Goal: Task Accomplishment & Management: Manage account settings

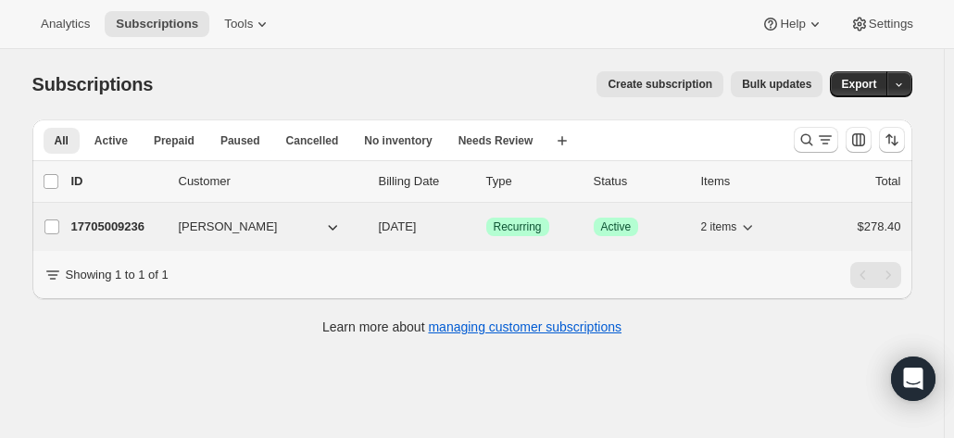
click at [143, 230] on p "17705009236" at bounding box center [117, 227] width 93 height 19
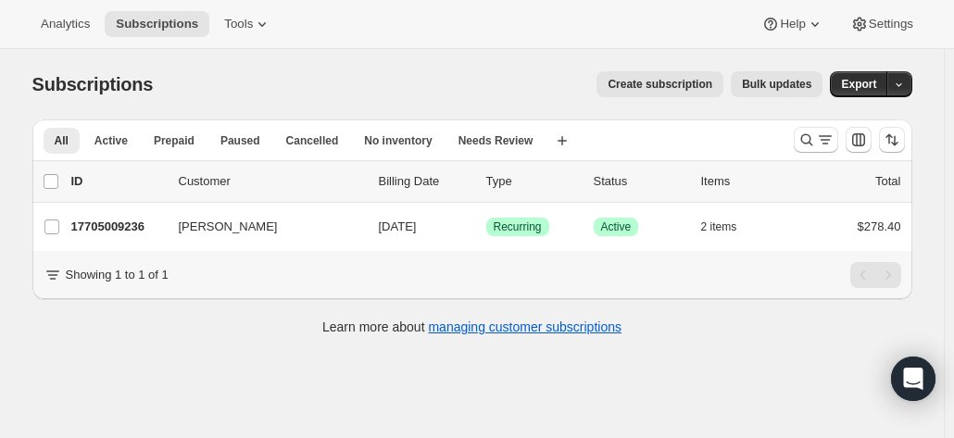
click at [928, 206] on div "Subscriptions. This page is ready Subscriptions Create subscription Bulk update…" at bounding box center [472, 201] width 924 height 305
click at [816, 132] on icon "Search and filter results" at bounding box center [806, 140] width 19 height 19
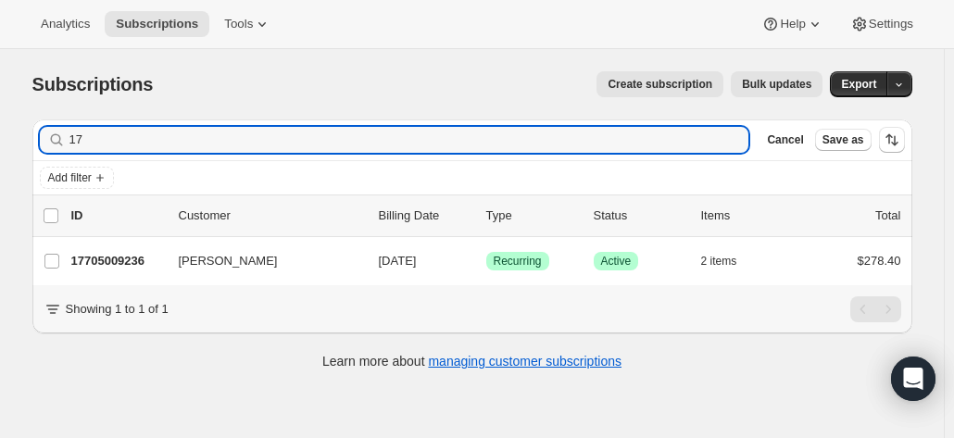
type input "1"
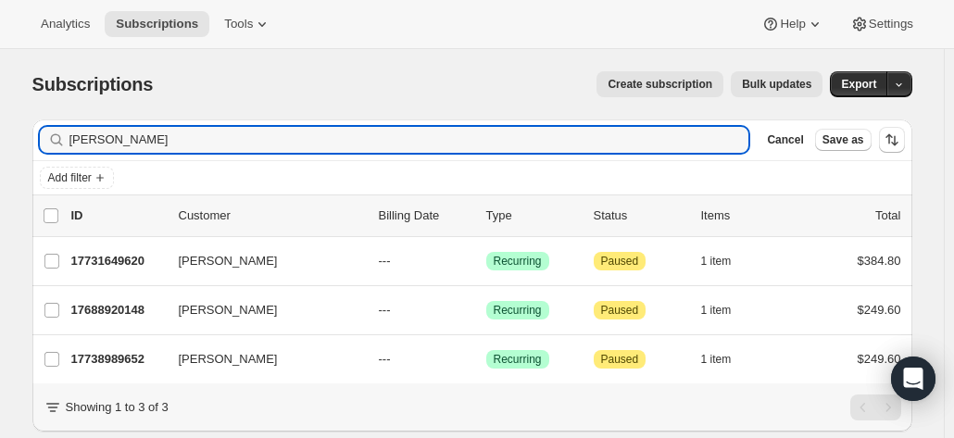
type input "stefan"
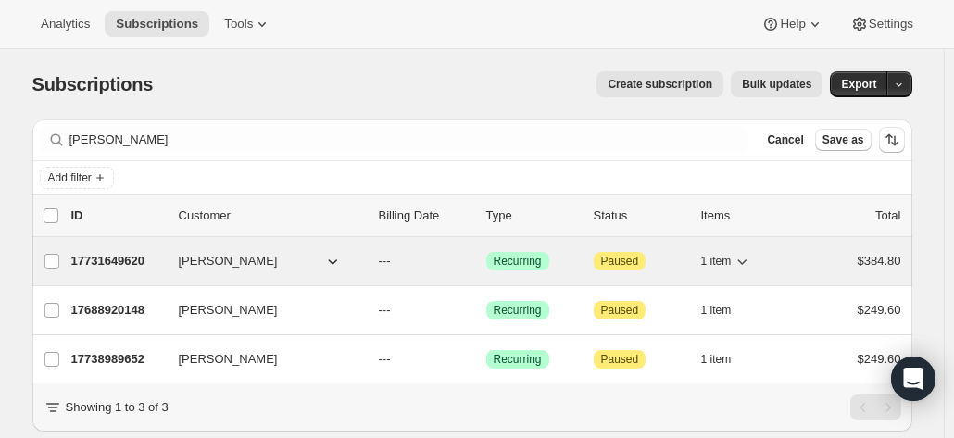
click at [119, 263] on p "17731649620" at bounding box center [117, 261] width 93 height 19
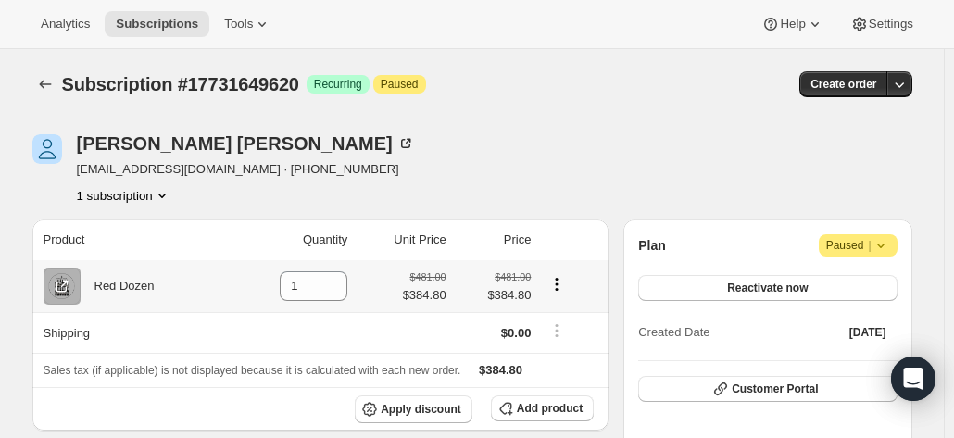
click at [150, 291] on div "Red Dozen" at bounding box center [118, 286] width 74 height 19
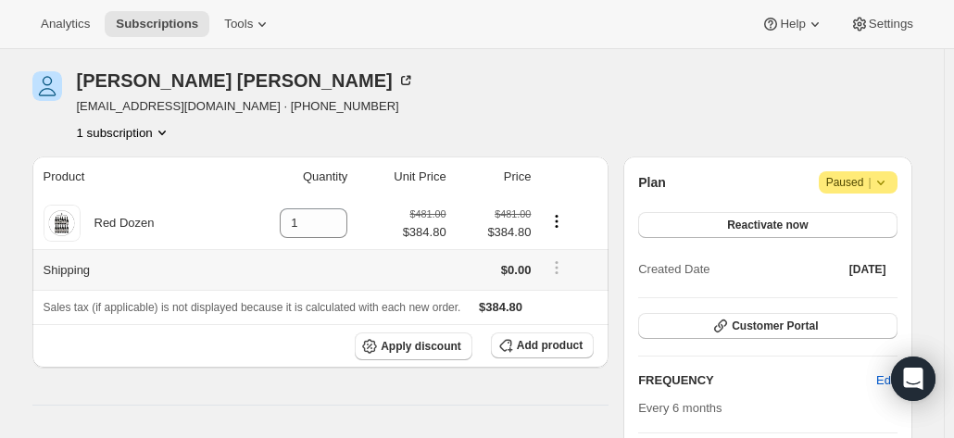
scroll to position [93, 0]
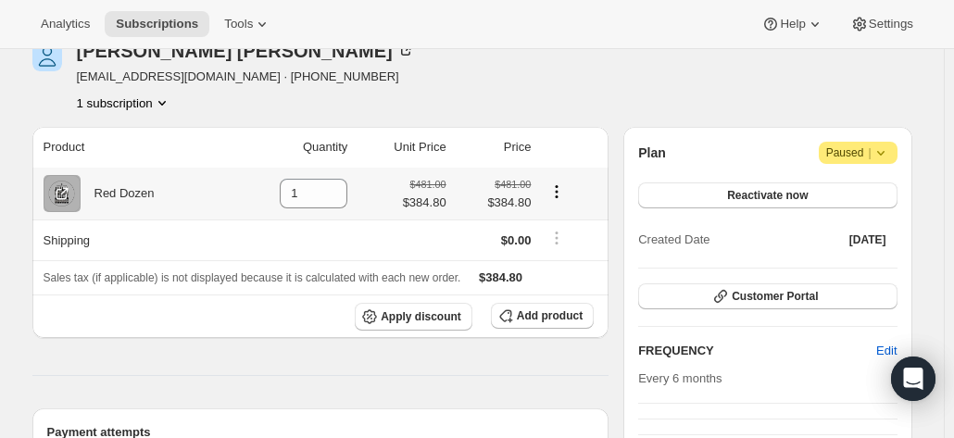
click at [114, 197] on div "Red Dozen" at bounding box center [118, 193] width 74 height 19
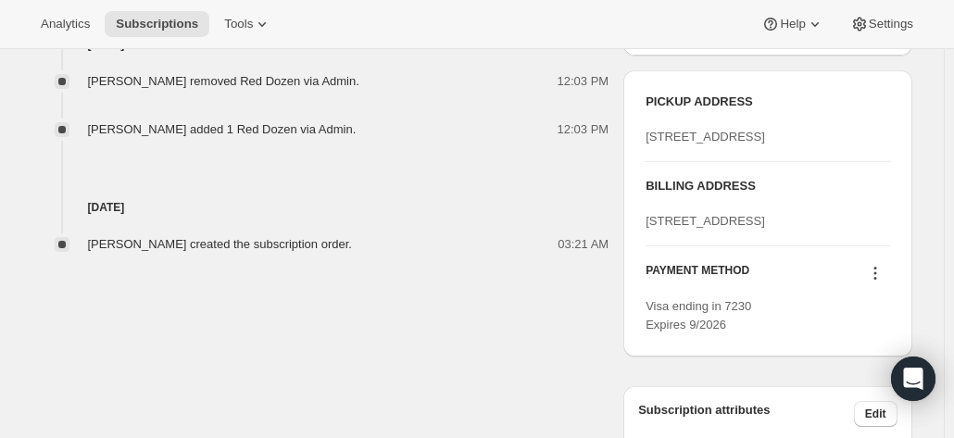
scroll to position [741, 0]
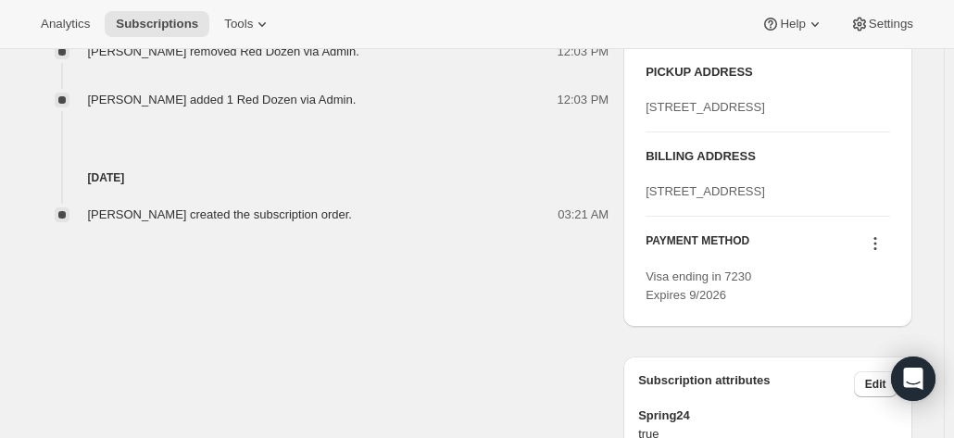
drag, startPoint x: 789, startPoint y: 271, endPoint x: 631, endPoint y: 246, distance: 159.4
click at [631, 246] on div "PICKUP ADDRESS 19 Olivers Road McLaren Vale SA, 5171 Australia BILLING ADDRESS …" at bounding box center [767, 184] width 288 height 286
copy span "38 Clarendon Street COBURG null 3058"
drag, startPoint x: 900, startPoint y: 194, endPoint x: 889, endPoint y: 235, distance: 42.2
click at [901, 194] on div "PICKUP ADDRESS 19 Olivers Road McLaren Vale SA, 5171 Australia BILLING ADDRESS …" at bounding box center [767, 184] width 288 height 286
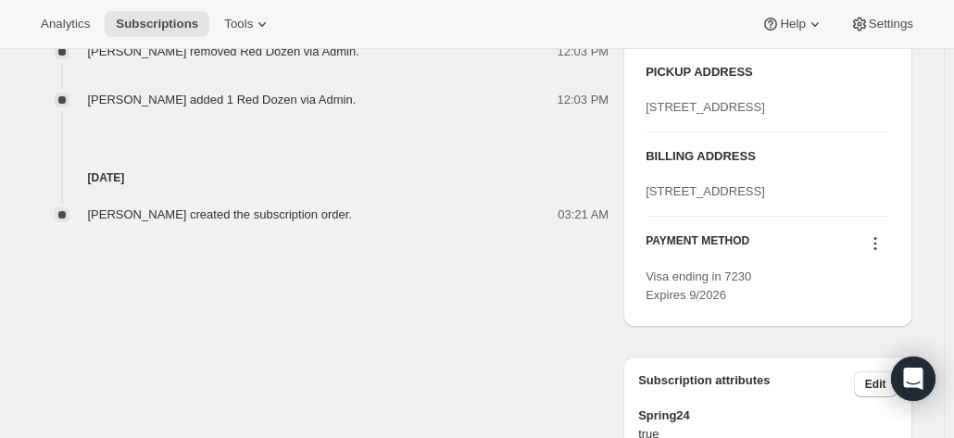
click at [884, 253] on icon at bounding box center [875, 243] width 19 height 19
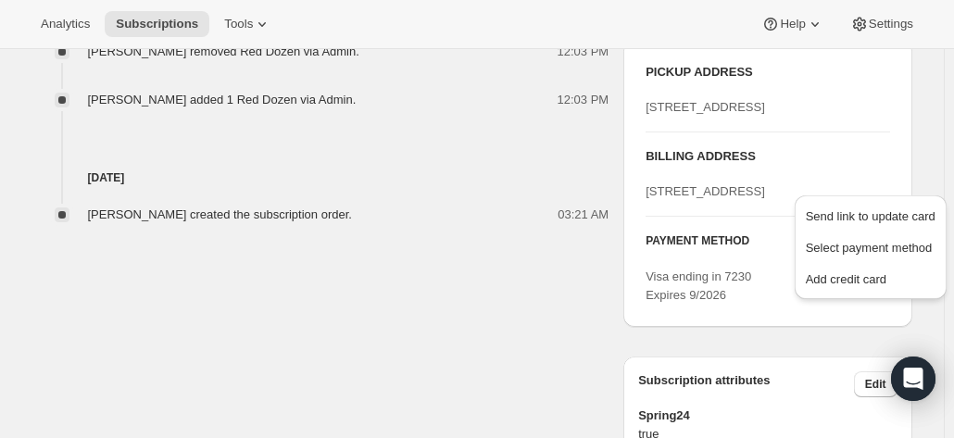
click at [877, 253] on icon at bounding box center [875, 243] width 19 height 19
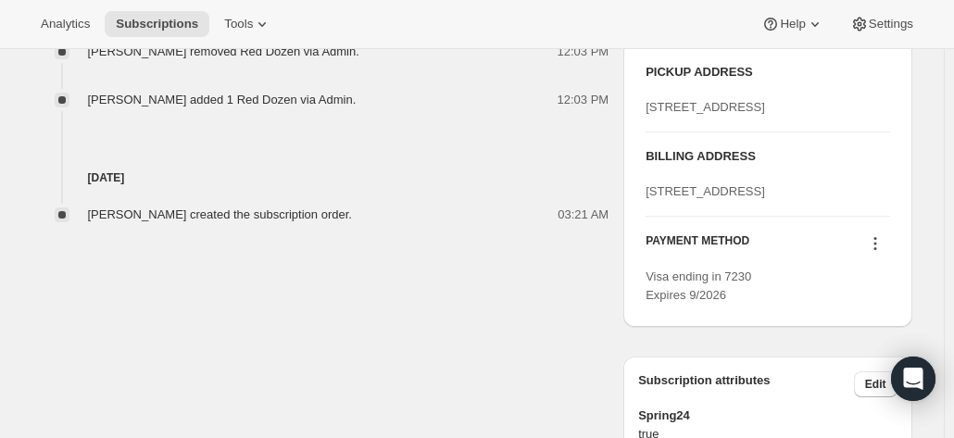
click at [878, 253] on icon at bounding box center [875, 243] width 19 height 19
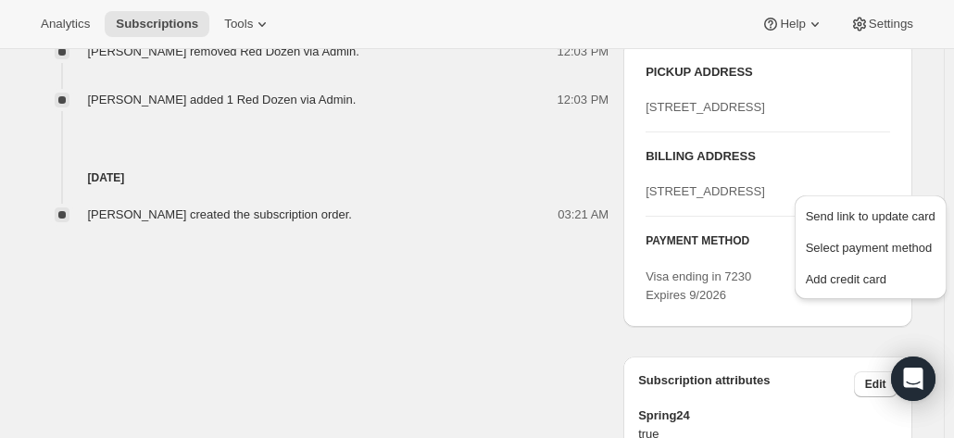
click at [796, 117] on div "19 Olivers Road McLaren Vale SA, 5171 Australia" at bounding box center [766, 107] width 243 height 19
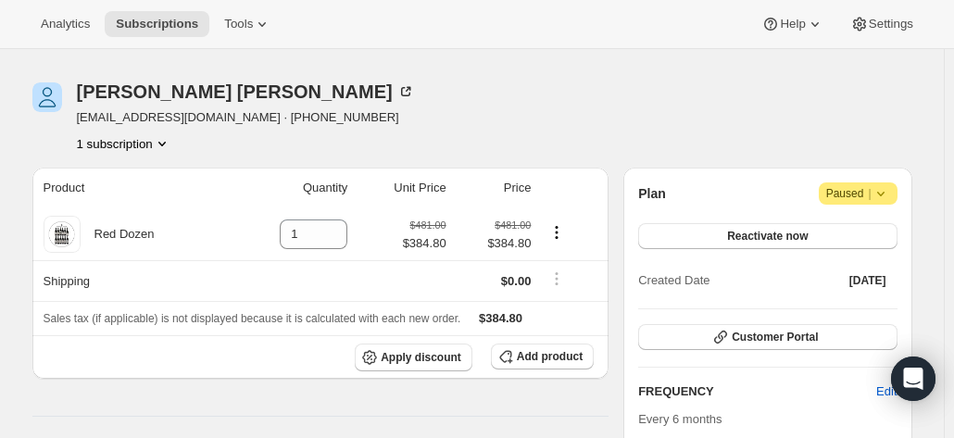
scroll to position [93, 0]
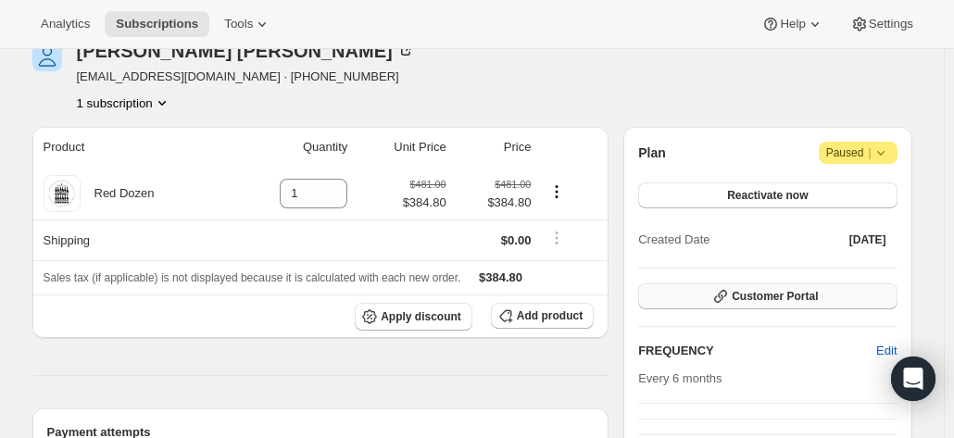
click at [702, 295] on button "Customer Portal" at bounding box center [767, 296] width 258 height 26
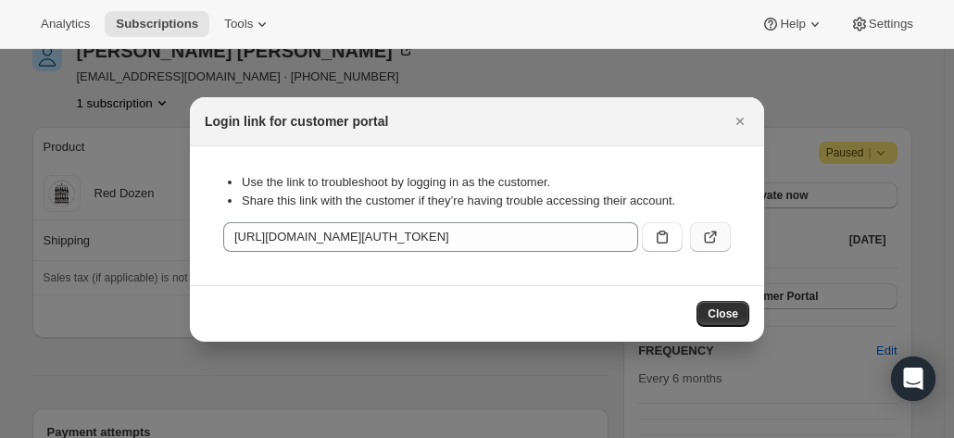
click at [705, 237] on icon ":rht:" at bounding box center [710, 237] width 11 height 11
click at [729, 125] on button "Close" at bounding box center [740, 121] width 26 height 26
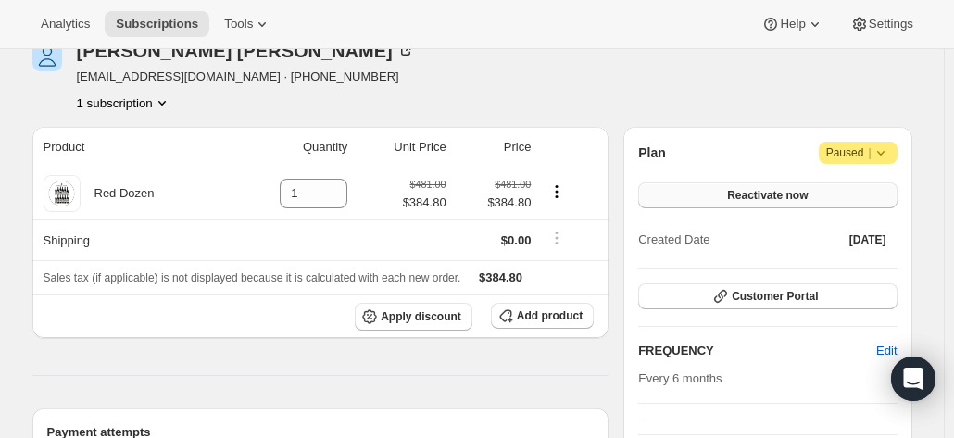
click at [736, 190] on span "Reactivate now" at bounding box center [767, 195] width 81 height 15
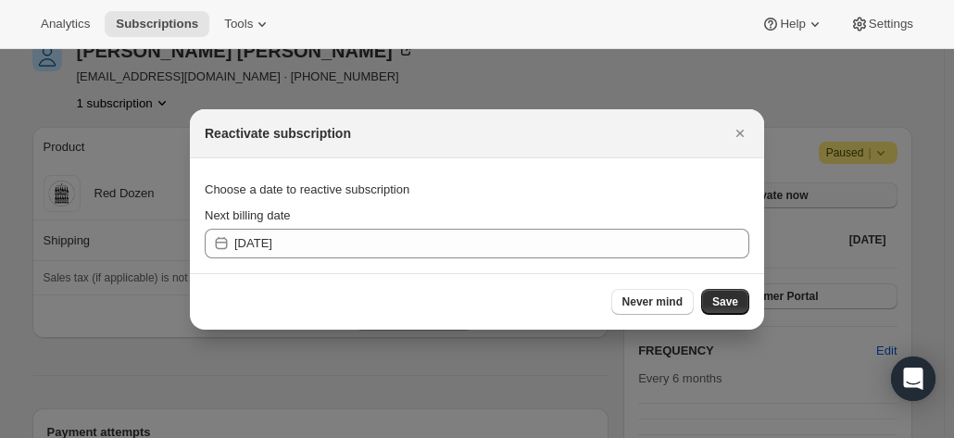
scroll to position [0, 0]
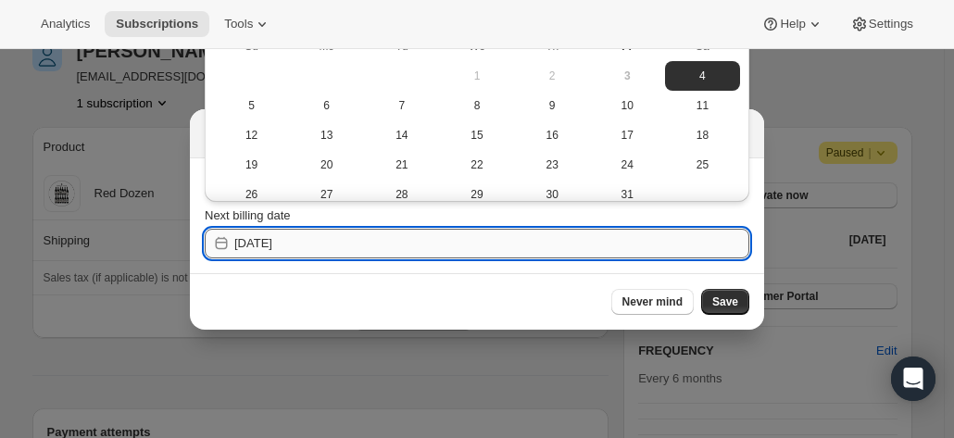
click at [455, 241] on input "2025-10-04" at bounding box center [491, 244] width 515 height 30
click at [726, 303] on span "Save" at bounding box center [725, 301] width 26 height 15
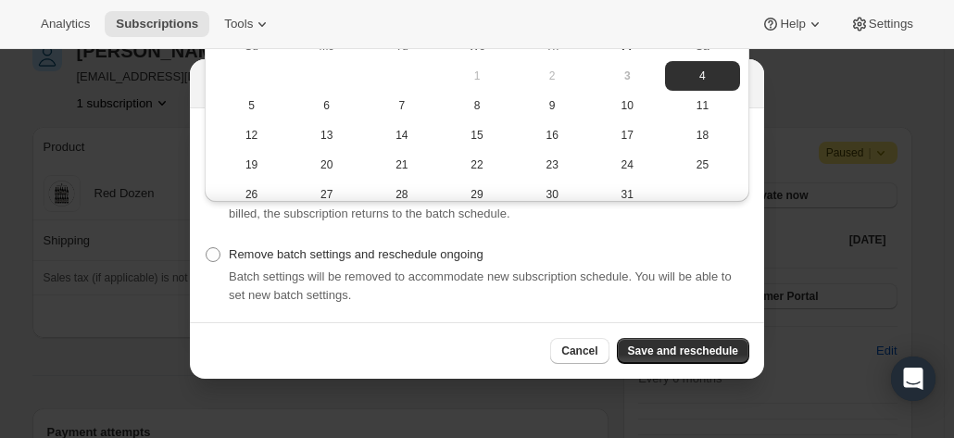
drag, startPoint x: 728, startPoint y: 348, endPoint x: 561, endPoint y: 268, distance: 185.1
click at [561, 268] on div "Incompatible with current batch settings Selected date not compatible with curr…" at bounding box center [477, 218] width 574 height 319
click at [550, 232] on div "Override batch settings for one order One-time override, which ignores the curr…" at bounding box center [477, 234] width 544 height 148
click at [677, 344] on span "Save and reschedule" at bounding box center [683, 350] width 110 height 15
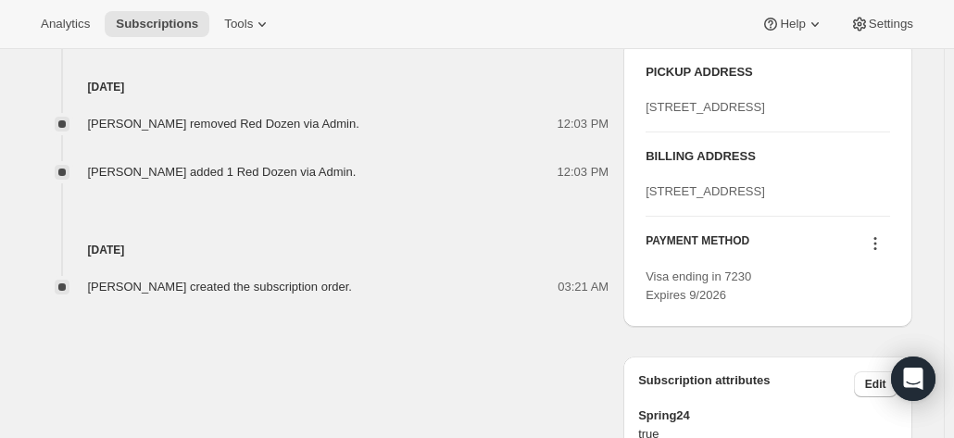
scroll to position [926, 0]
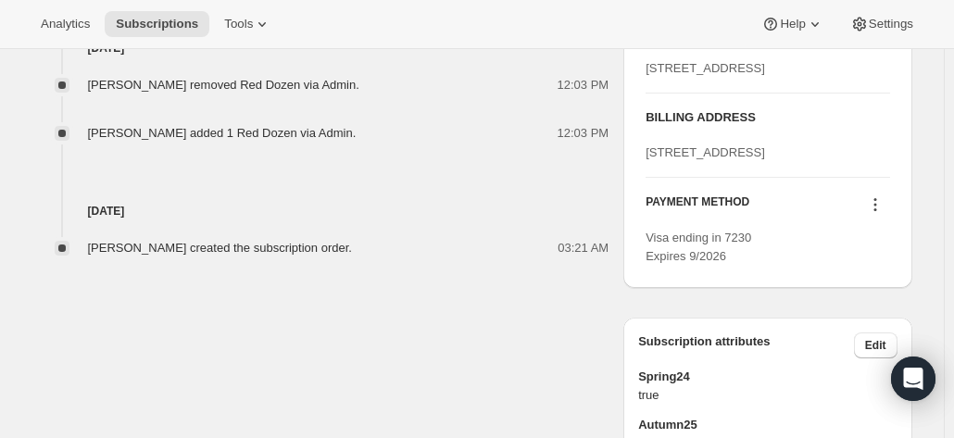
click at [876, 214] on icon at bounding box center [875, 204] width 19 height 19
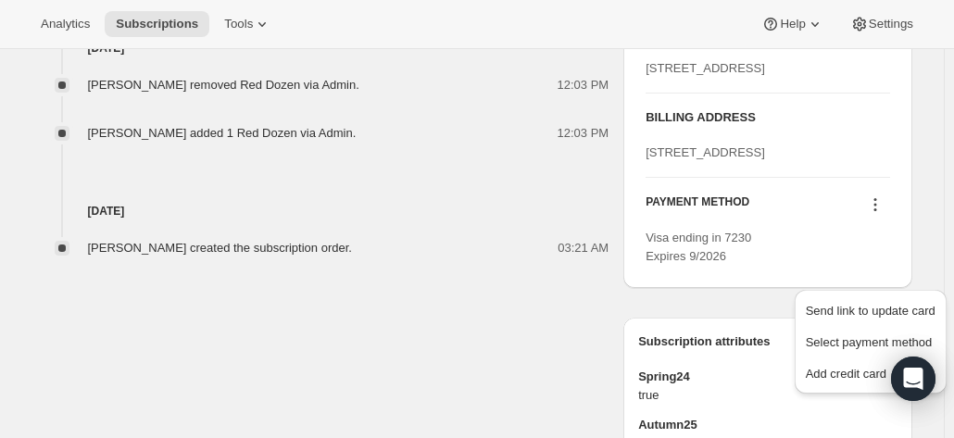
click at [852, 94] on hr at bounding box center [766, 93] width 243 height 1
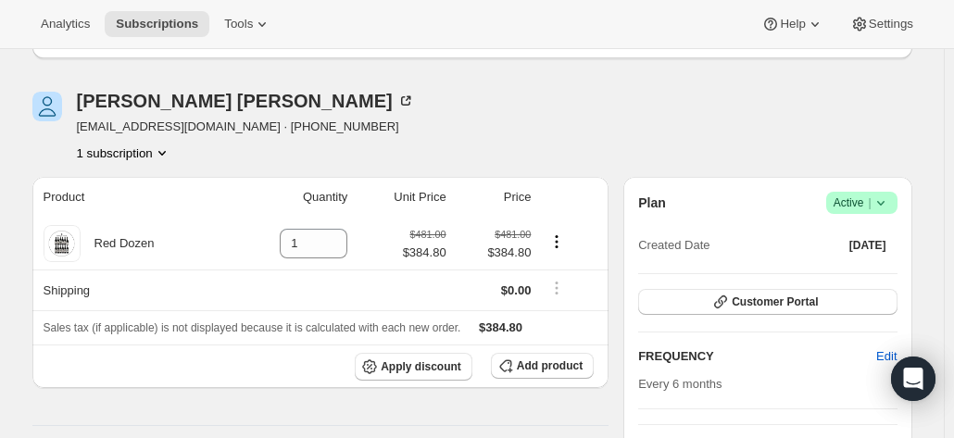
scroll to position [185, 0]
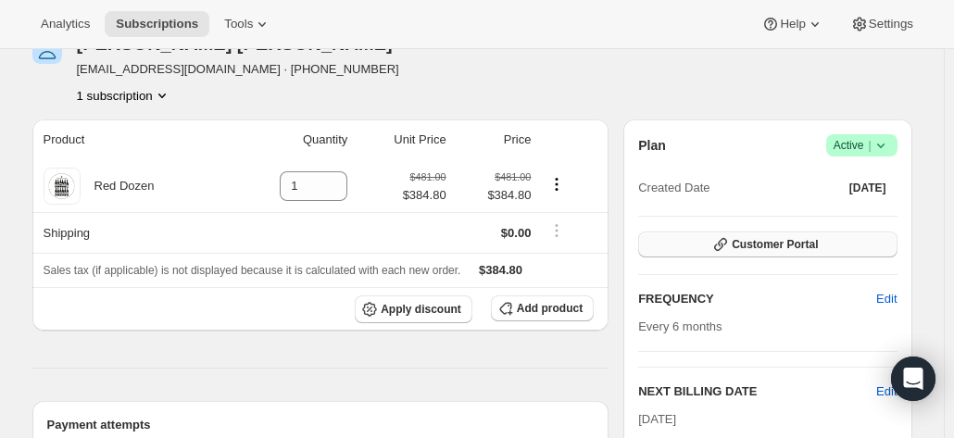
click at [792, 250] on span "Customer Portal" at bounding box center [774, 244] width 86 height 15
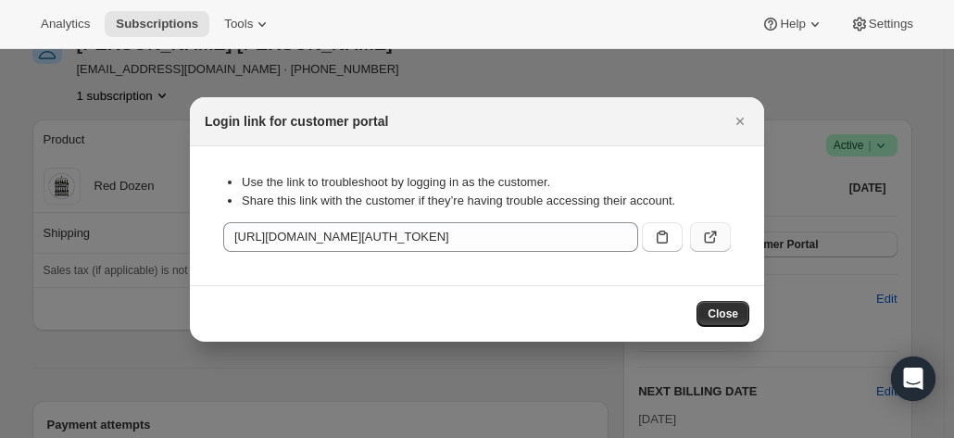
click at [705, 236] on icon ":rkr:" at bounding box center [710, 237] width 19 height 19
click at [169, 147] on div at bounding box center [477, 219] width 954 height 438
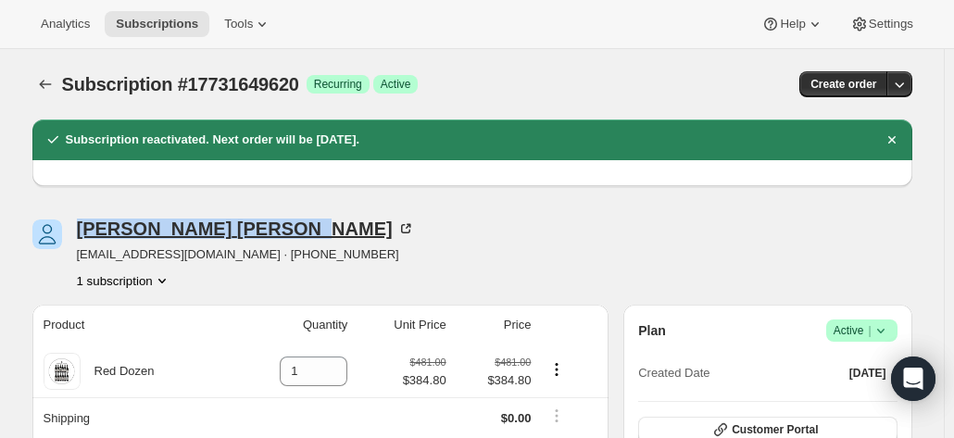
drag, startPoint x: 222, startPoint y: 230, endPoint x: 82, endPoint y: 232, distance: 139.8
click at [82, 232] on div "Stefan Marsland" at bounding box center [246, 228] width 338 height 19
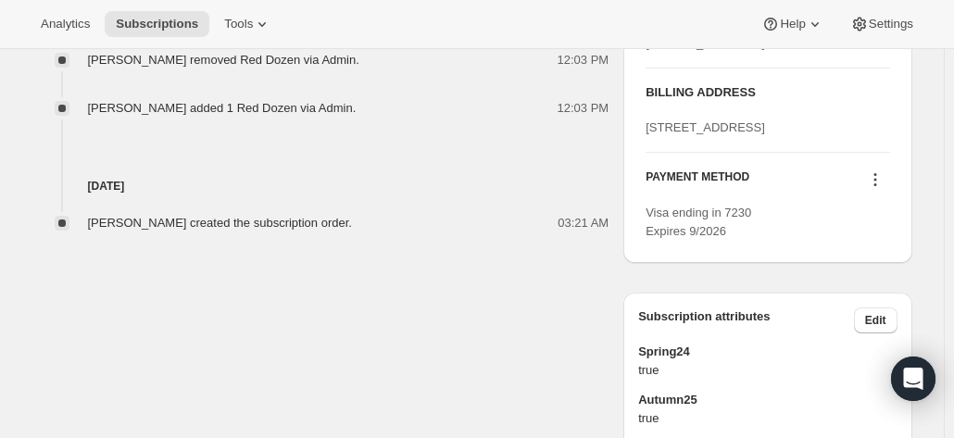
scroll to position [1018, 0]
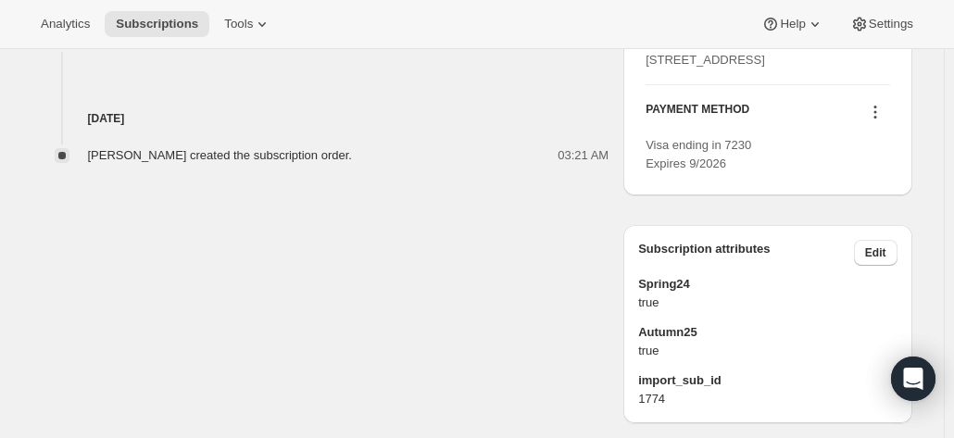
click at [880, 121] on icon at bounding box center [875, 112] width 19 height 19
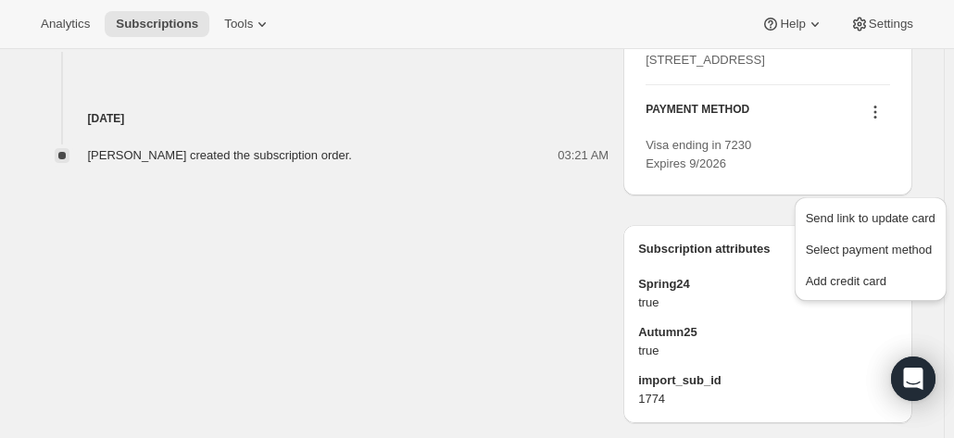
click at [812, 69] on div "38 Clarendon Street COBURG null 3058" at bounding box center [766, 60] width 243 height 19
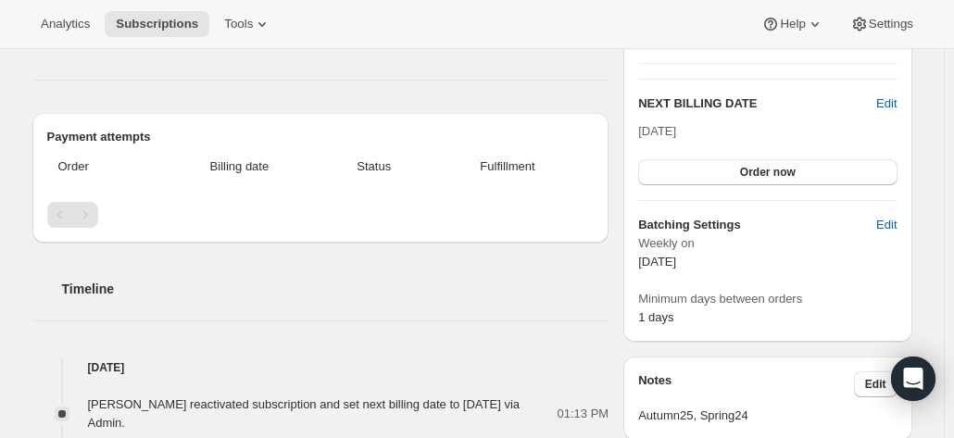
scroll to position [370, 0]
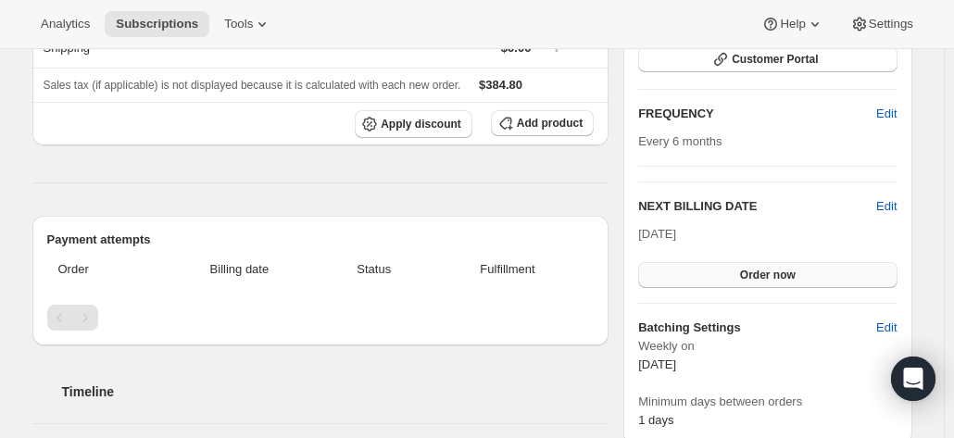
click at [722, 263] on button "Order now" at bounding box center [767, 275] width 258 height 26
click at [732, 271] on span "Click to confirm" at bounding box center [767, 275] width 84 height 15
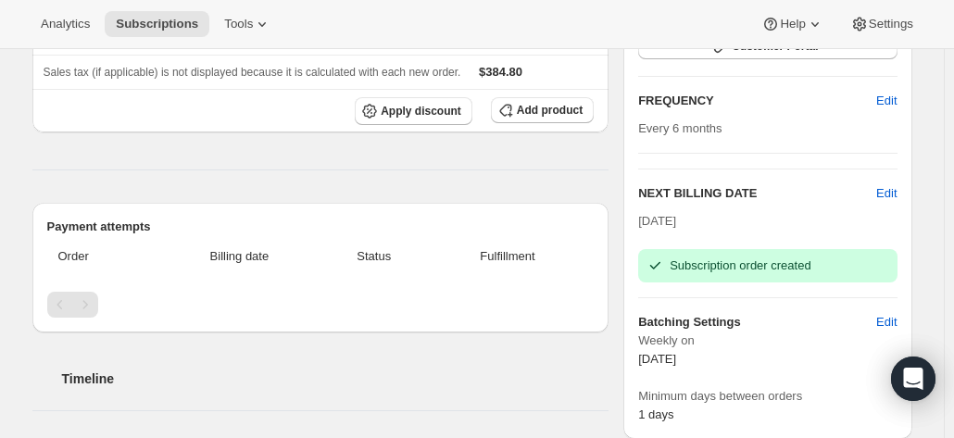
scroll to position [463, 0]
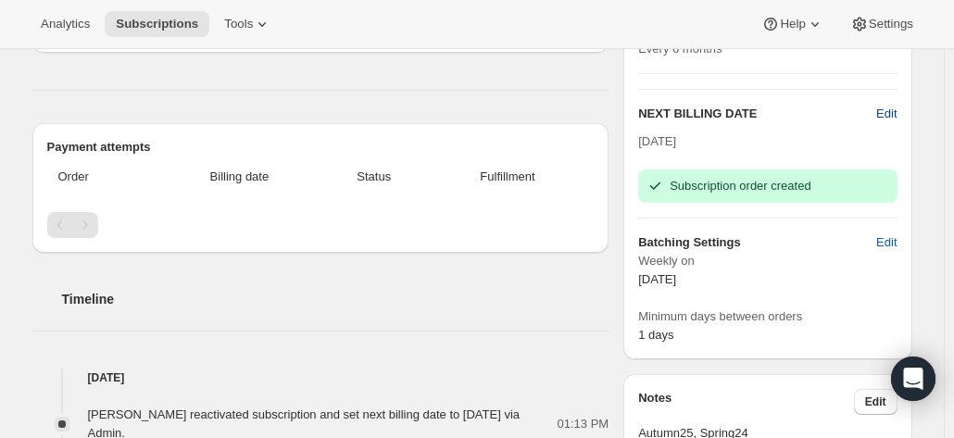
click at [885, 110] on span "Edit" at bounding box center [886, 114] width 20 height 19
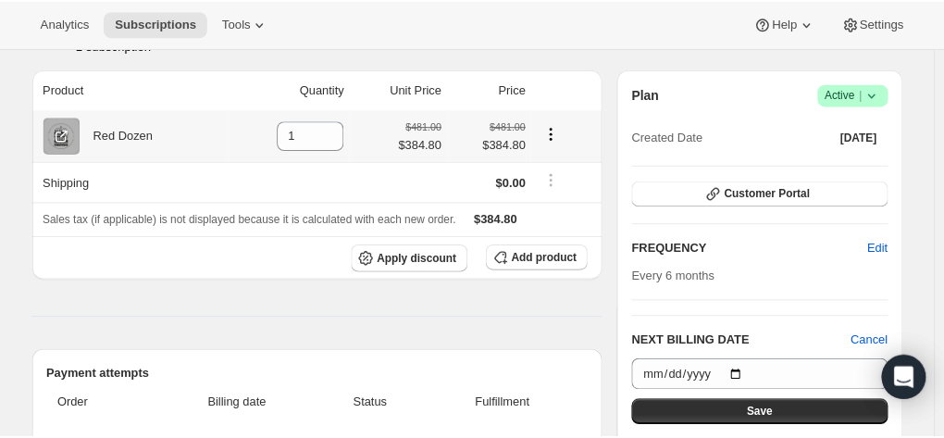
scroll to position [278, 0]
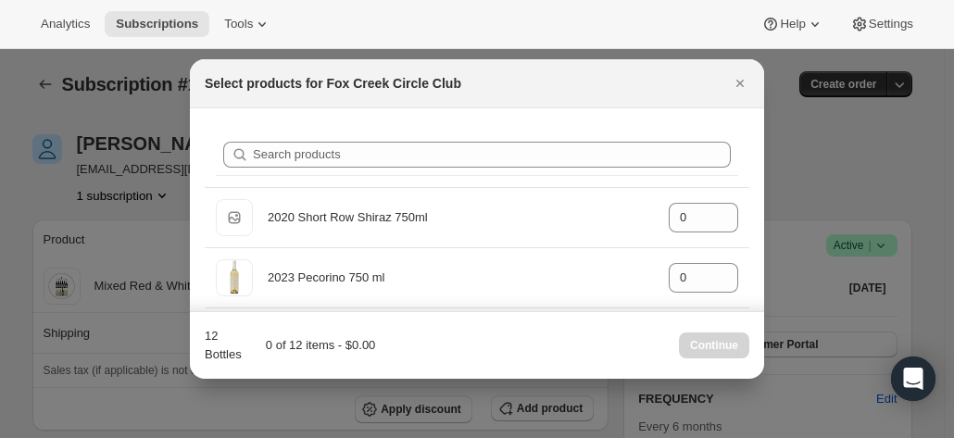
scroll to position [93, 0]
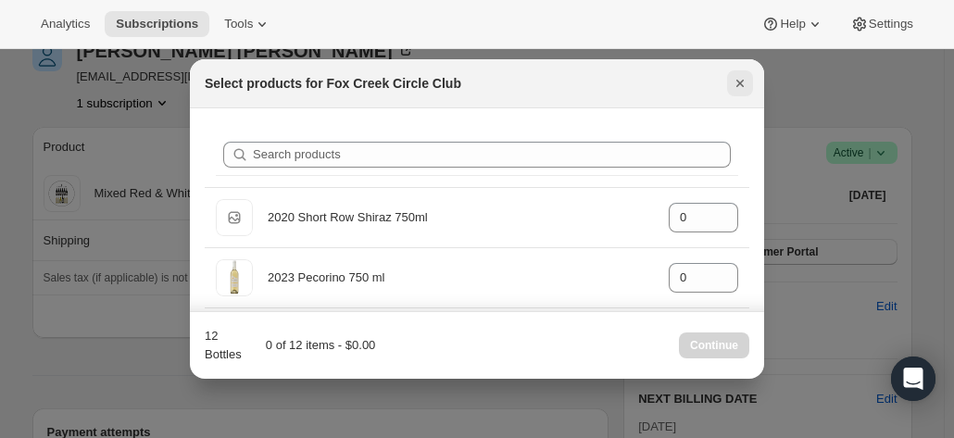
click at [744, 77] on icon "Close" at bounding box center [739, 83] width 19 height 19
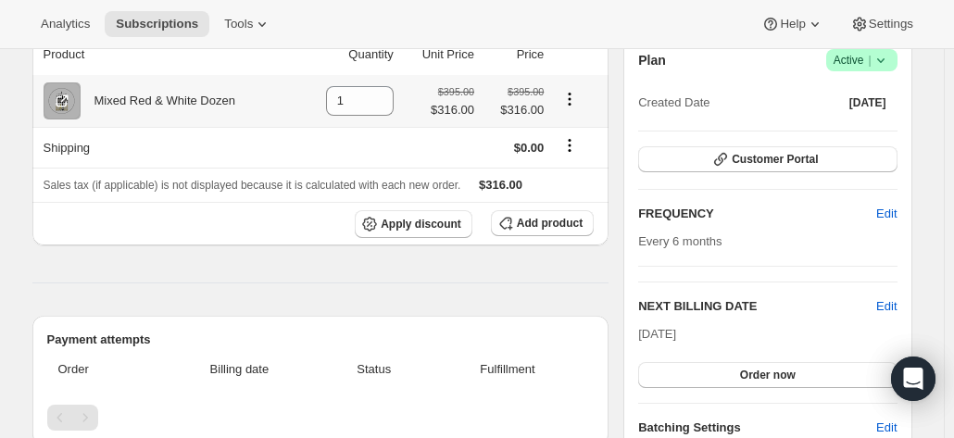
scroll to position [0, 0]
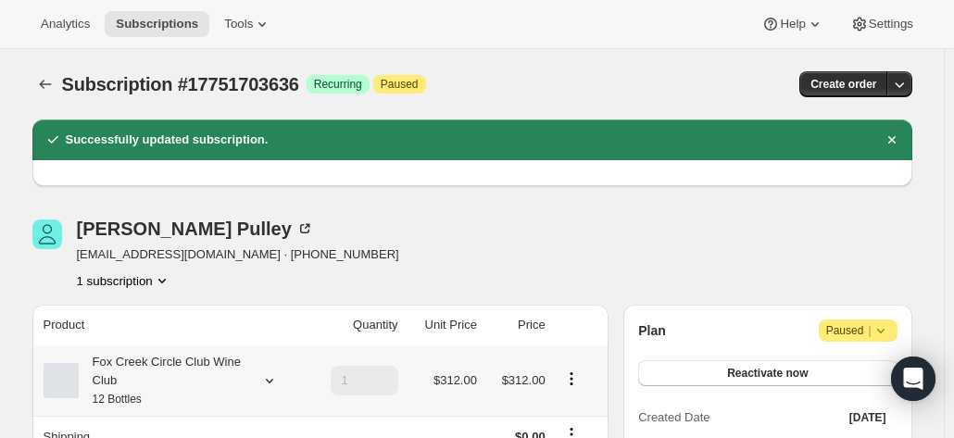
click at [156, 399] on div "Fox Creek Circle Club Wine Club 12 Bottles" at bounding box center [162, 381] width 167 height 56
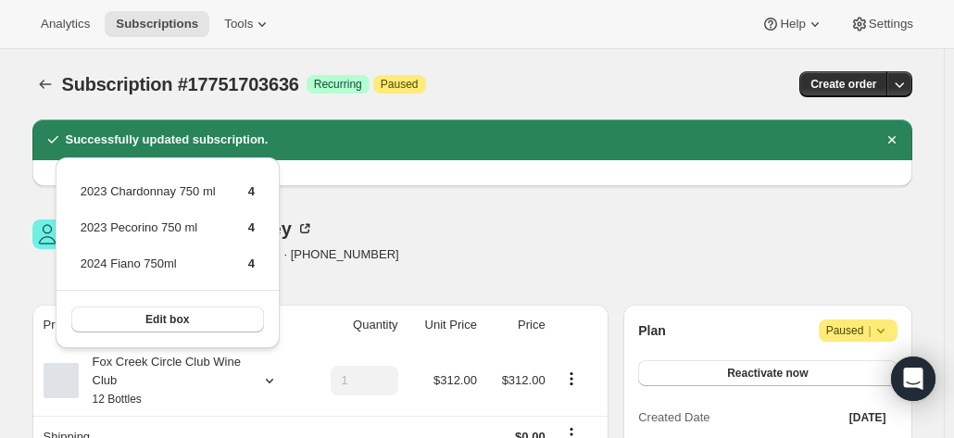
click at [512, 231] on div "Rob Pulley rpulley7@hotmail.com · +61401821525 1 subscription" at bounding box center [340, 254] width 616 height 70
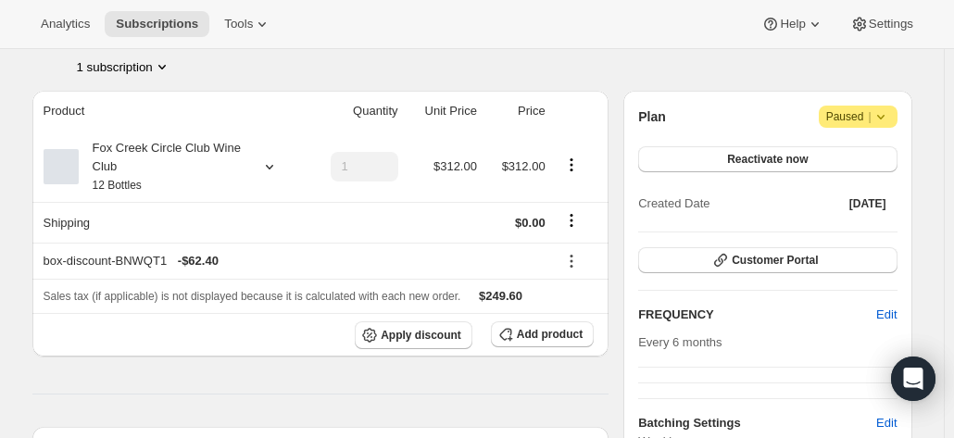
scroll to position [185, 0]
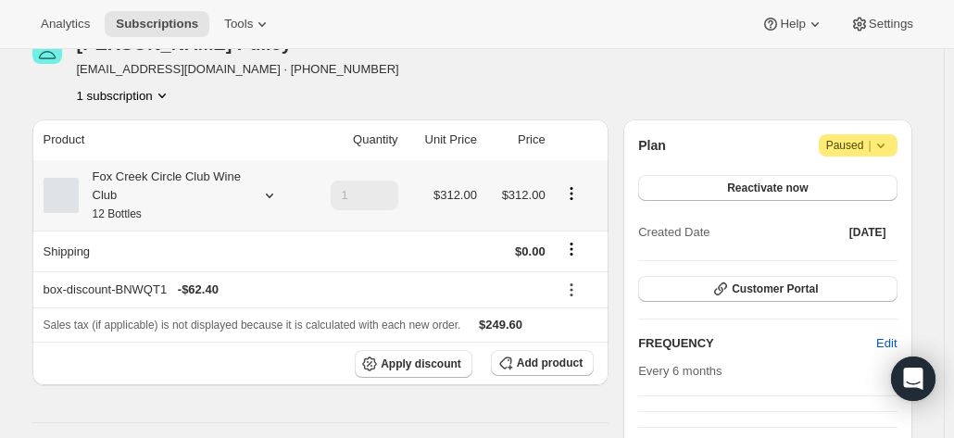
click at [228, 184] on div "Fox Creek Circle Club Wine Club 12 Bottles" at bounding box center [162, 196] width 167 height 56
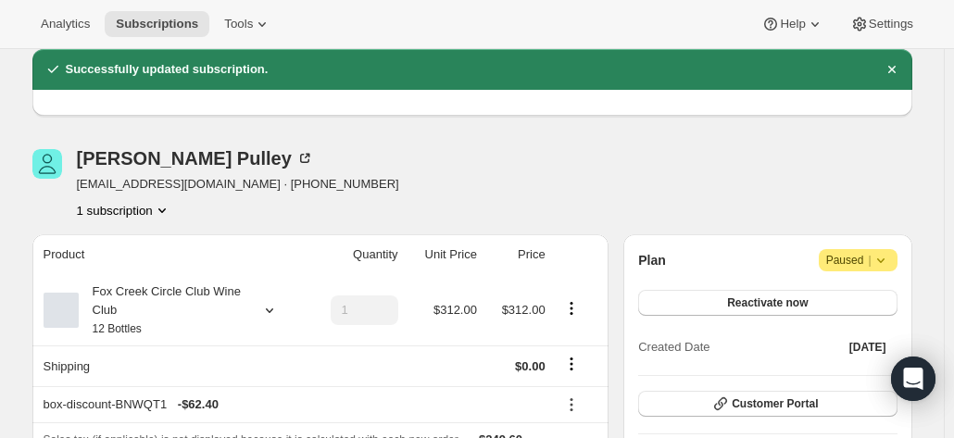
scroll to position [0, 0]
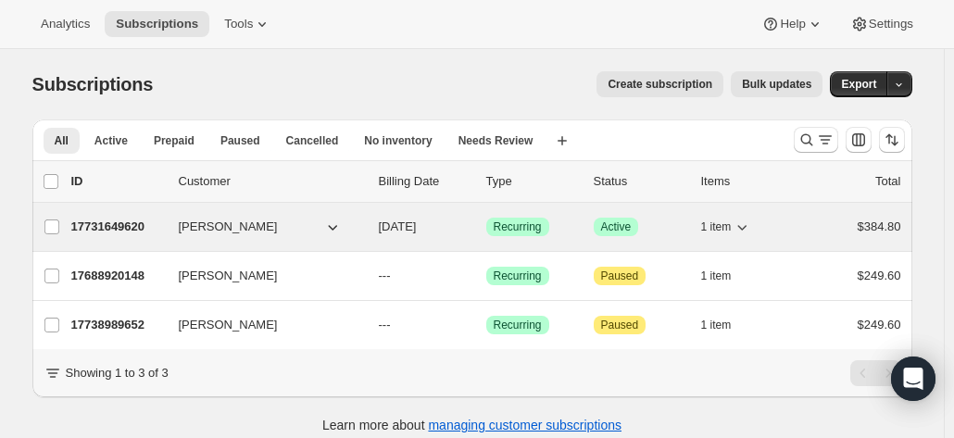
click at [128, 226] on p "17731649620" at bounding box center [117, 227] width 93 height 19
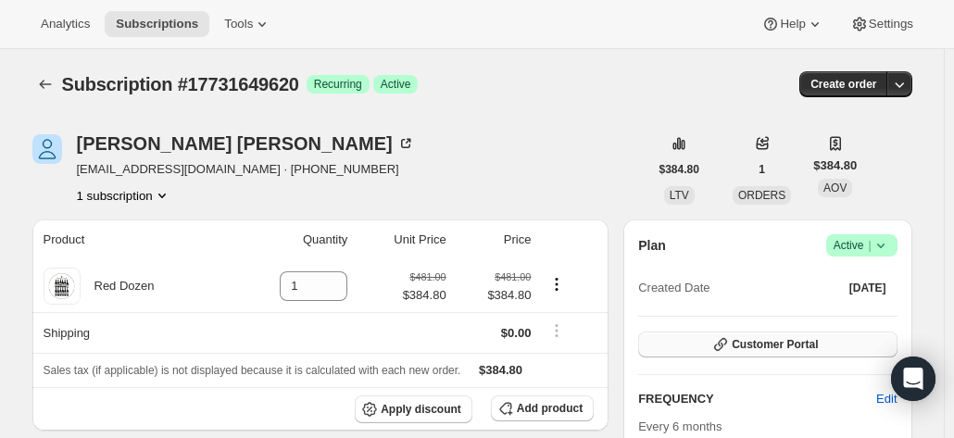
click at [765, 344] on span "Customer Portal" at bounding box center [774, 344] width 86 height 15
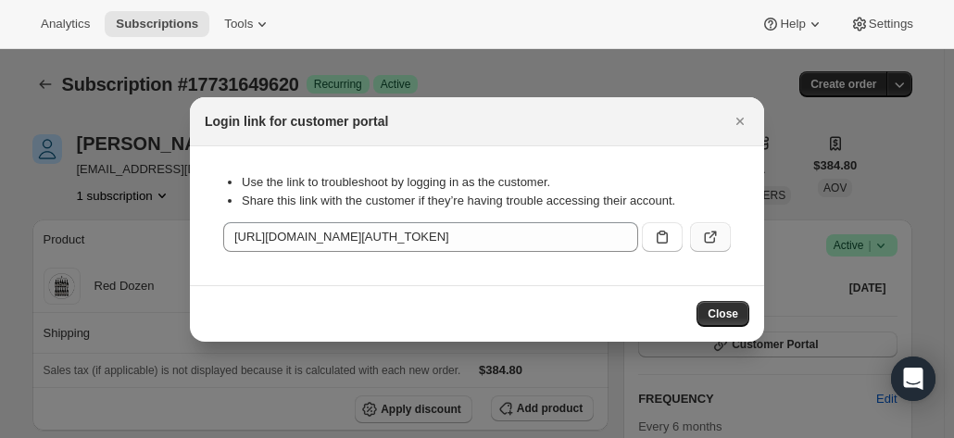
click at [705, 243] on icon ":r36:" at bounding box center [710, 237] width 19 height 19
drag, startPoint x: 744, startPoint y: 121, endPoint x: 490, endPoint y: 132, distance: 254.8
click at [742, 119] on icon "Close" at bounding box center [739, 121] width 19 height 19
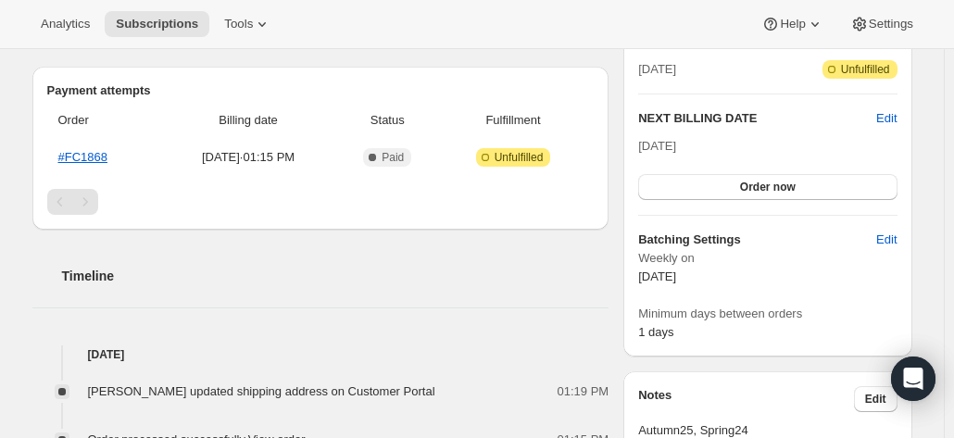
scroll to position [463, 0]
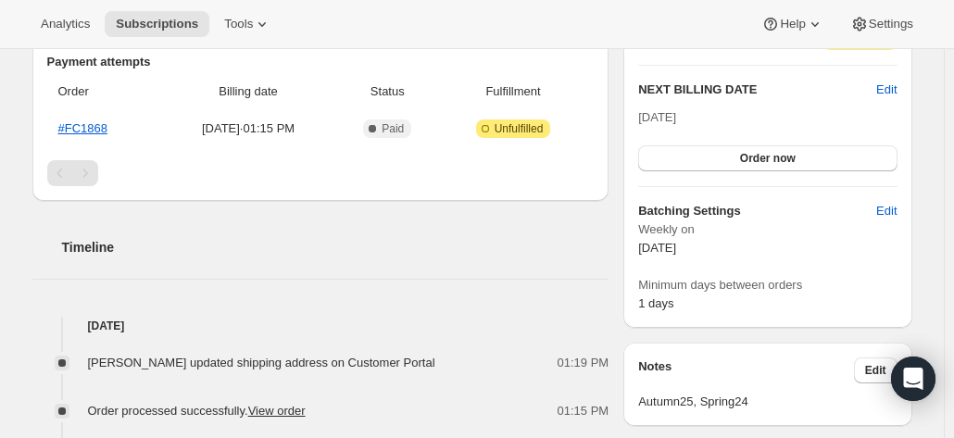
click at [924, 323] on div "Subscription #17731649620. This page is ready Subscription #17731649620 Success…" at bounding box center [472, 316] width 924 height 1461
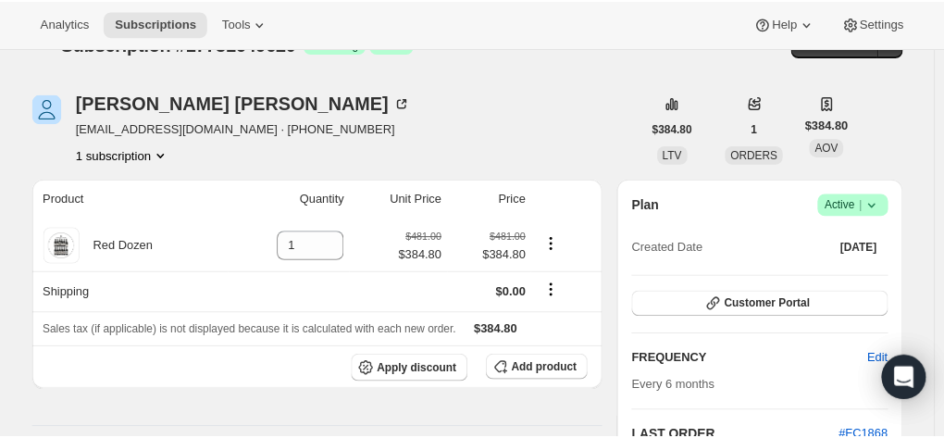
scroll to position [0, 0]
